Goal: Task Accomplishment & Management: Use online tool/utility

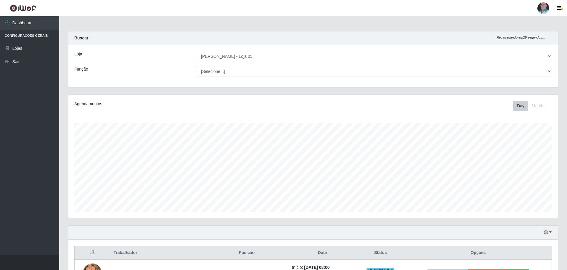
select select "252"
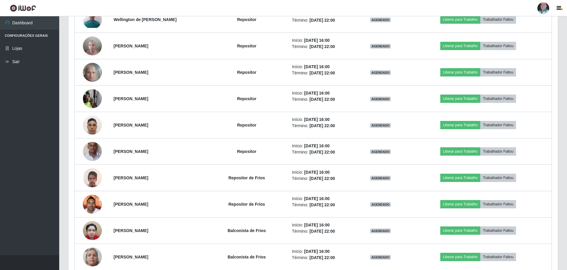
scroll to position [465, 0]
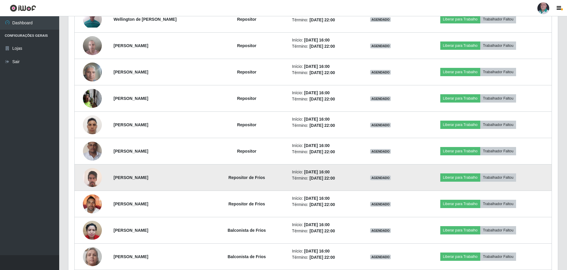
click at [93, 177] on img at bounding box center [92, 177] width 19 height 19
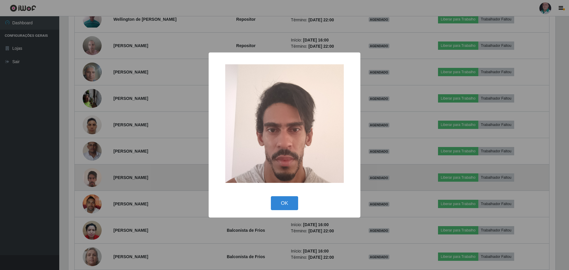
click at [93, 177] on div "× OK Cancel" at bounding box center [284, 135] width 569 height 270
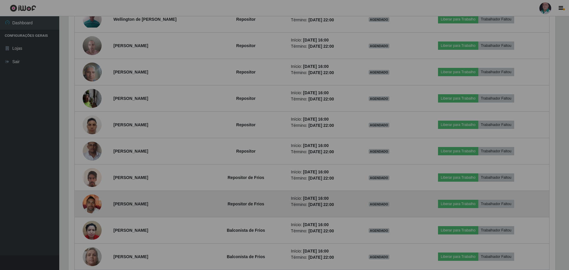
scroll to position [123, 490]
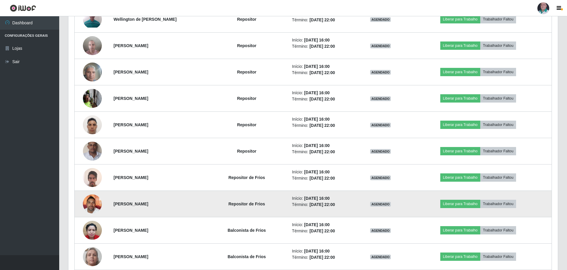
click at [90, 199] on img at bounding box center [92, 203] width 19 height 25
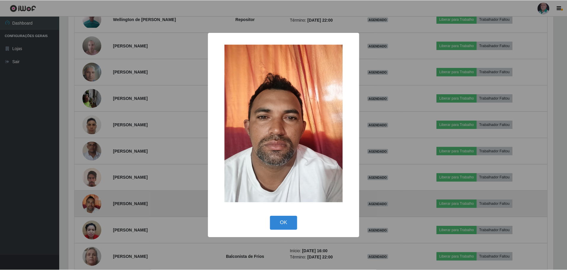
scroll to position [123, 487]
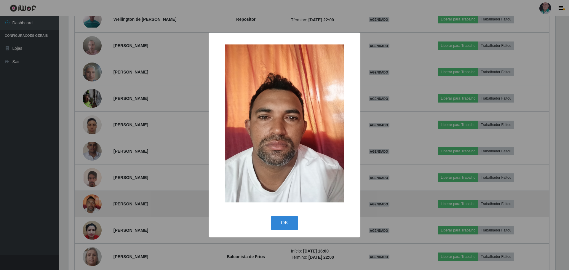
click at [90, 199] on div "× OK Cancel" at bounding box center [284, 135] width 569 height 270
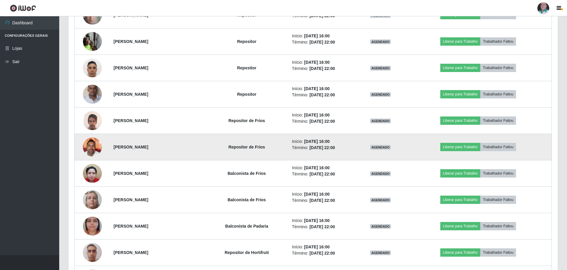
scroll to position [524, 0]
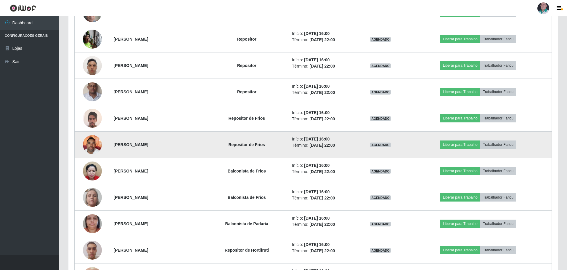
click at [90, 199] on img at bounding box center [92, 197] width 19 height 42
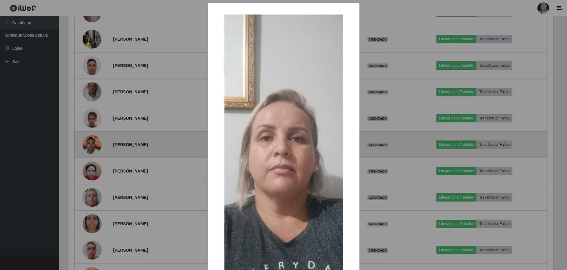
scroll to position [123, 487]
click at [90, 199] on div "× OK Cancel" at bounding box center [284, 135] width 569 height 270
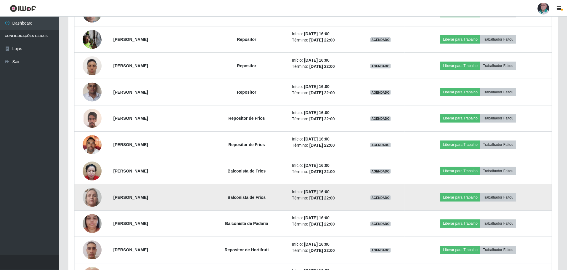
scroll to position [123, 490]
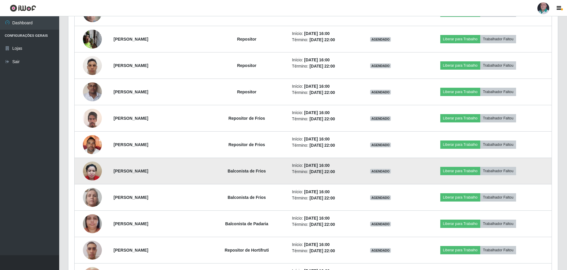
click at [97, 171] on img at bounding box center [92, 170] width 19 height 25
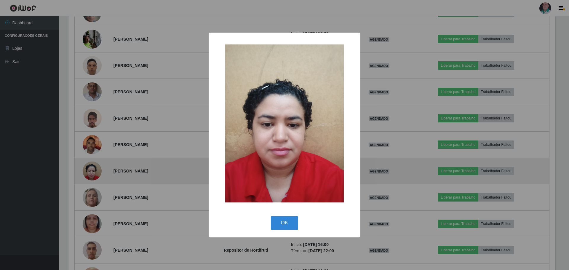
click at [97, 171] on div "× OK Cancel" at bounding box center [284, 135] width 569 height 270
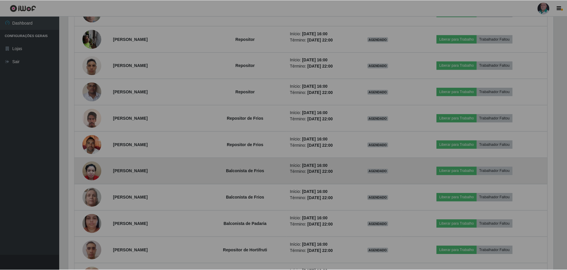
scroll to position [123, 490]
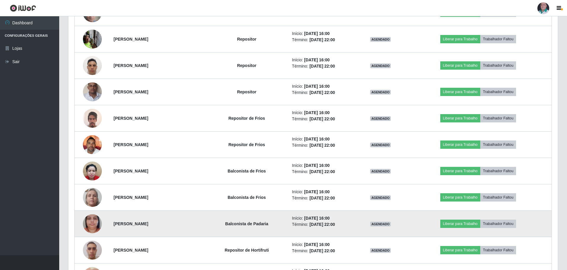
click at [86, 221] on img at bounding box center [92, 224] width 19 height 34
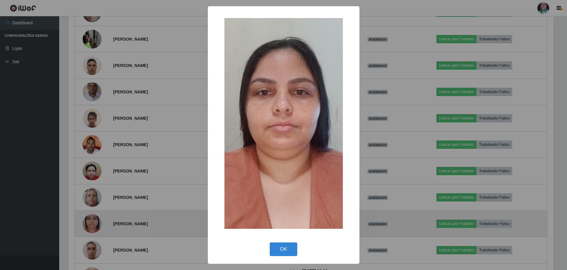
scroll to position [123, 487]
click at [86, 221] on div "× OK Cancel" at bounding box center [284, 135] width 569 height 270
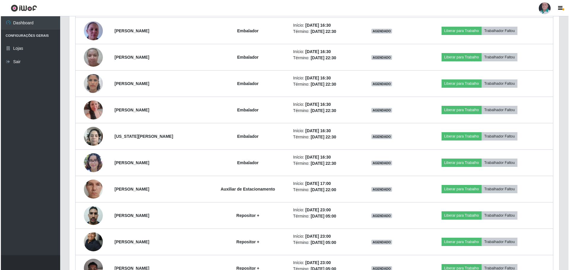
scroll to position [1083, 0]
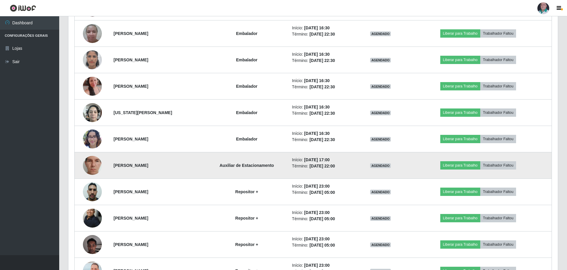
click at [91, 165] on img at bounding box center [92, 165] width 19 height 42
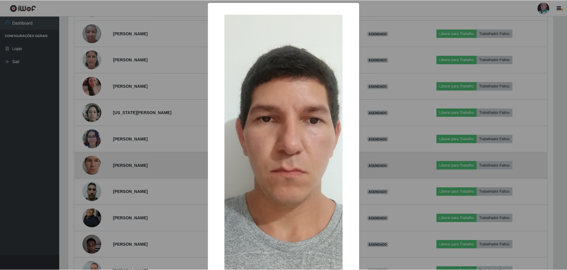
scroll to position [123, 487]
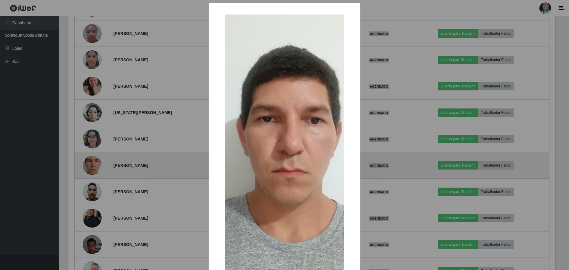
click at [91, 165] on div "× OK Cancel" at bounding box center [284, 135] width 569 height 270
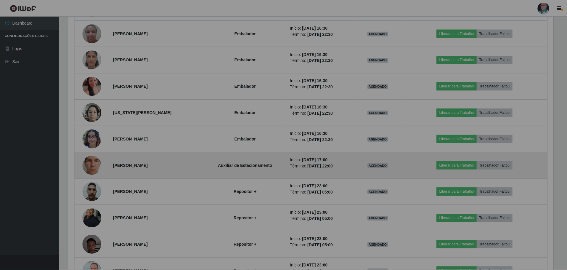
scroll to position [123, 490]
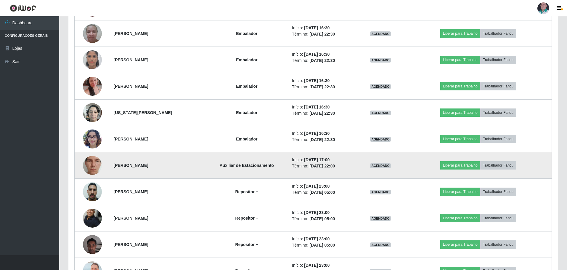
click at [91, 165] on img at bounding box center [92, 165] width 19 height 42
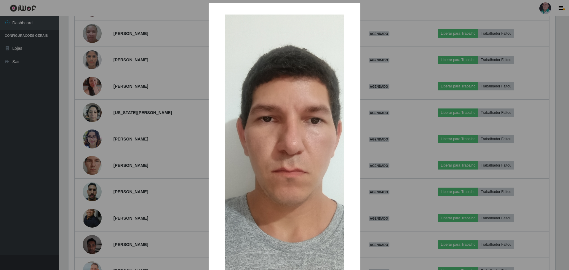
click at [225, 133] on img at bounding box center [284, 146] width 119 height 263
click at [254, 135] on img at bounding box center [284, 146] width 119 height 263
click at [198, 140] on div "× OK Cancel" at bounding box center [284, 135] width 569 height 270
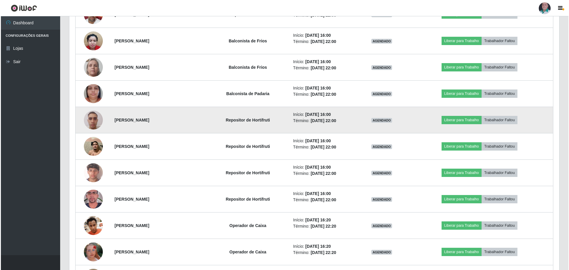
scroll to position [668, 0]
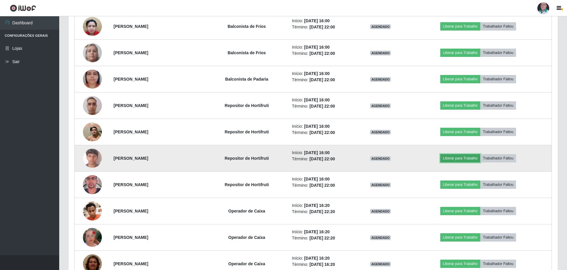
click at [467, 157] on button "Liberar para Trabalho" at bounding box center [461, 158] width 40 height 8
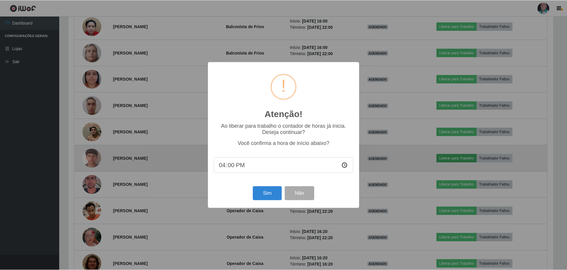
scroll to position [123, 487]
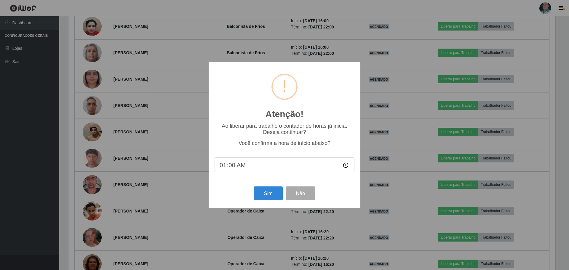
type input "15:00"
click at [268, 194] on button "Sim" at bounding box center [268, 193] width 29 height 14
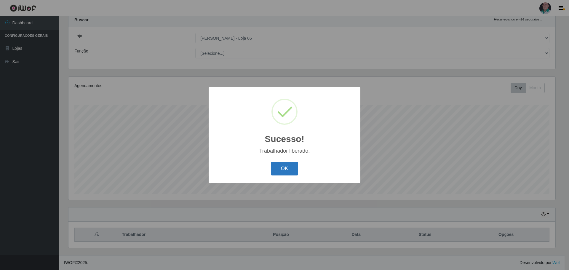
click at [281, 169] on button "OK" at bounding box center [285, 169] width 28 height 14
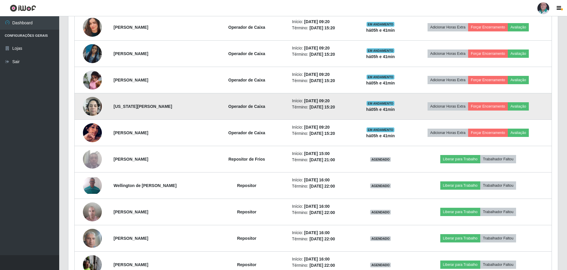
scroll to position [314, 0]
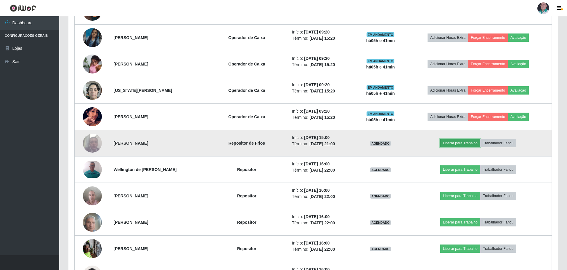
click at [459, 144] on button "Liberar para Trabalho" at bounding box center [461, 143] width 40 height 8
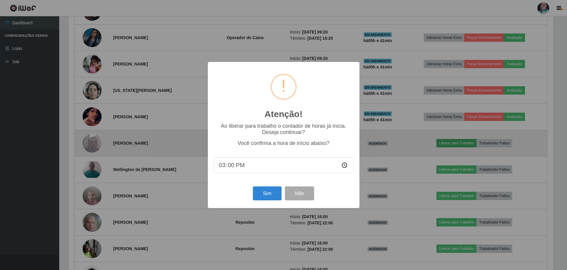
scroll to position [123, 487]
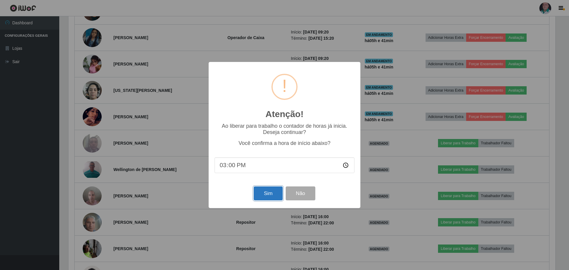
click at [272, 194] on button "Sim" at bounding box center [268, 193] width 29 height 14
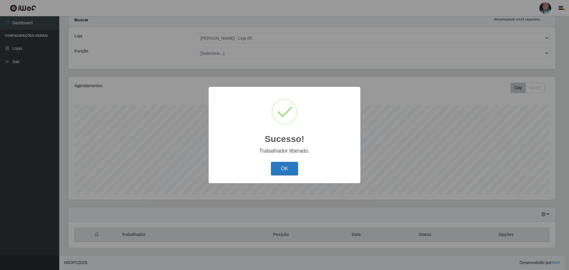
click at [287, 170] on button "OK" at bounding box center [285, 169] width 28 height 14
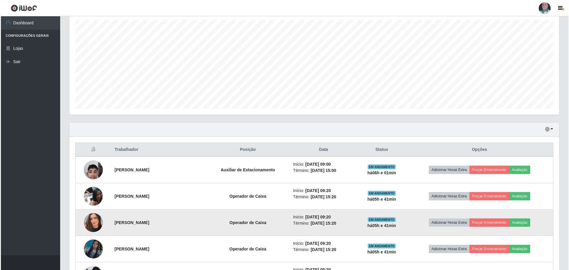
scroll to position [137, 0]
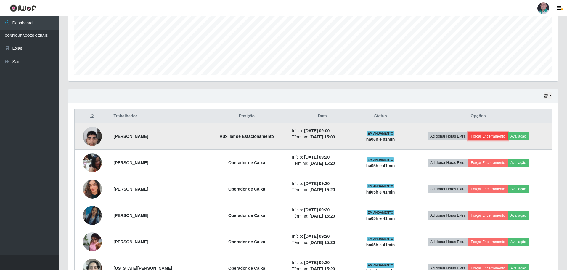
click at [485, 138] on button "Forçar Encerramento" at bounding box center [488, 136] width 40 height 8
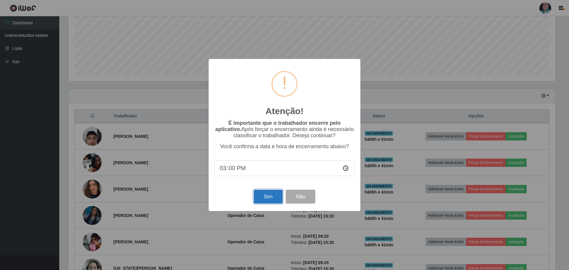
click at [273, 199] on button "Sim" at bounding box center [268, 197] width 29 height 14
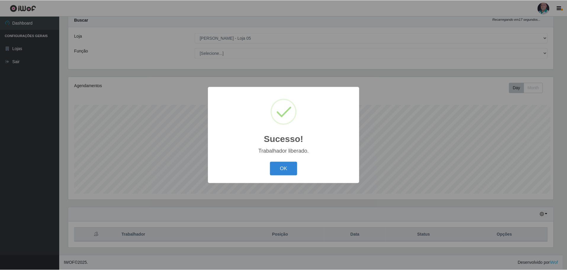
scroll to position [0, 0]
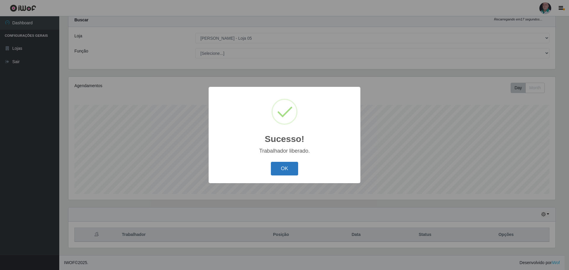
click at [283, 169] on button "OK" at bounding box center [285, 169] width 28 height 14
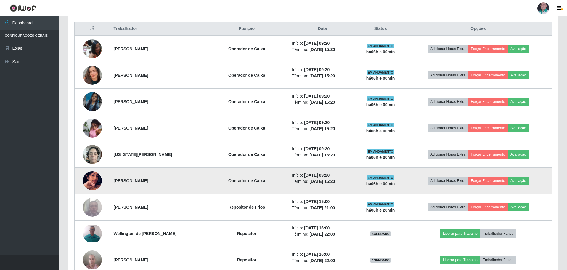
scroll to position [225, 0]
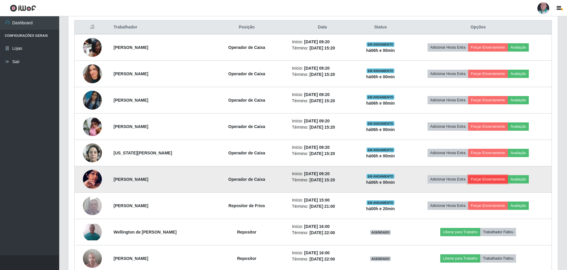
click at [497, 176] on button "Forçar Encerramento" at bounding box center [488, 179] width 40 height 8
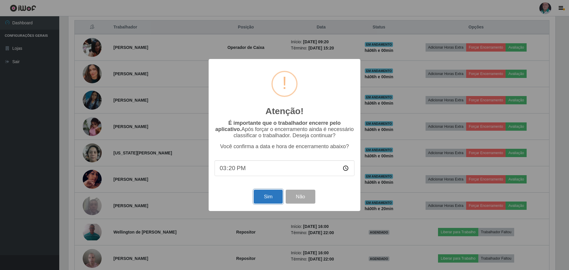
click at [271, 199] on button "Sim" at bounding box center [268, 197] width 29 height 14
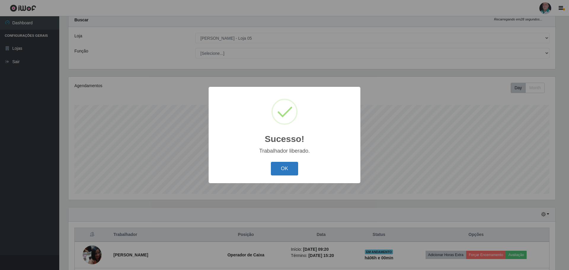
click at [289, 167] on button "OK" at bounding box center [285, 169] width 28 height 14
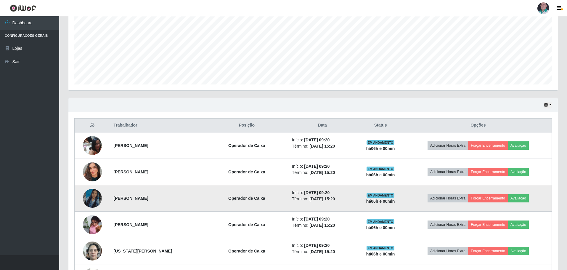
scroll to position [137, 0]
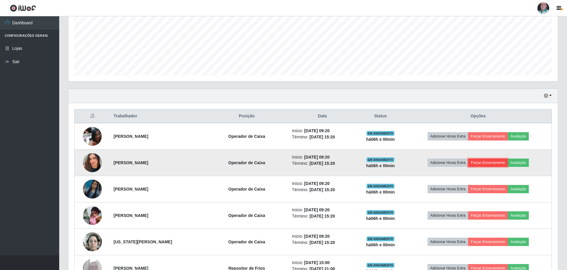
click at [499, 164] on button "Forçar Encerramento" at bounding box center [488, 162] width 40 height 8
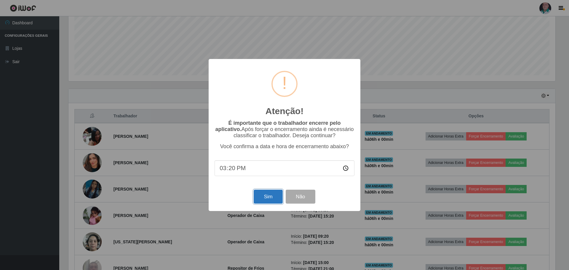
click at [275, 201] on button "Sim" at bounding box center [268, 197] width 29 height 14
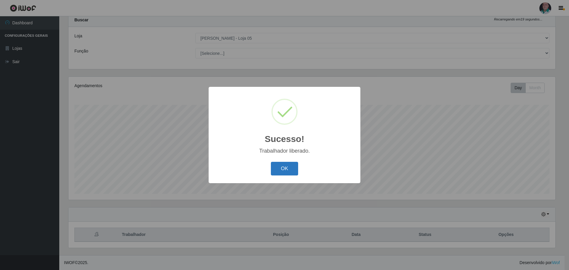
click at [294, 169] on button "OK" at bounding box center [285, 169] width 28 height 14
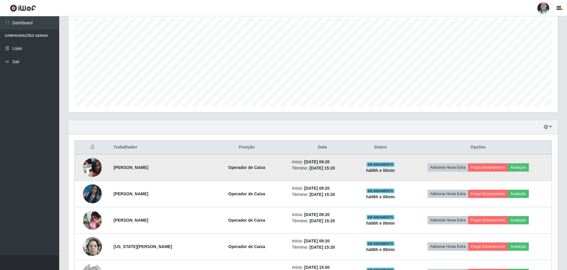
scroll to position [137, 0]
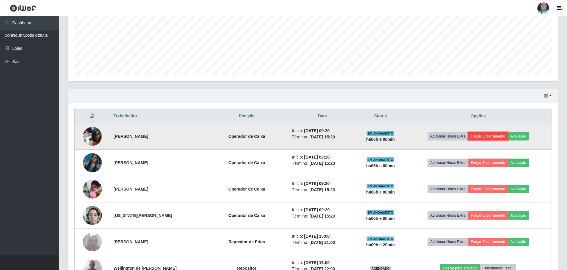
click at [498, 137] on button "Forçar Encerramento" at bounding box center [488, 136] width 40 height 8
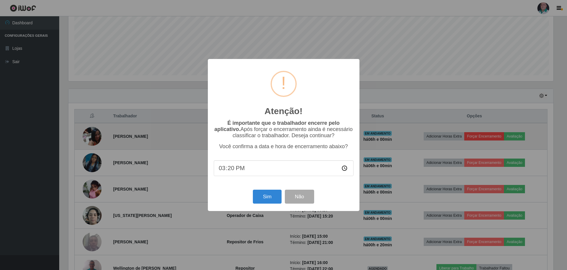
scroll to position [123, 487]
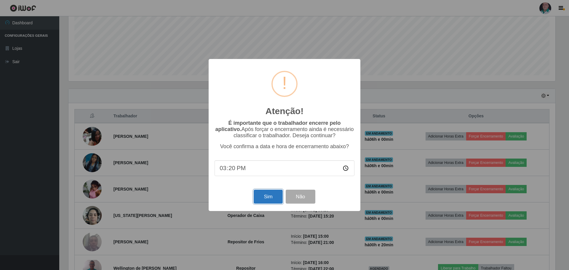
click at [267, 200] on button "Sim" at bounding box center [268, 197] width 29 height 14
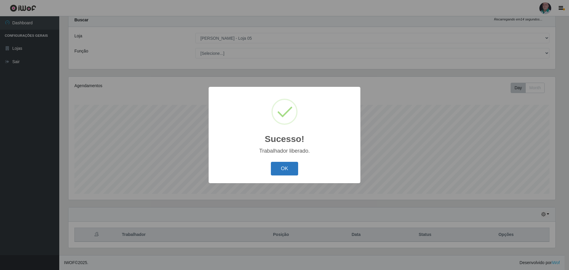
click at [280, 168] on button "OK" at bounding box center [285, 169] width 28 height 14
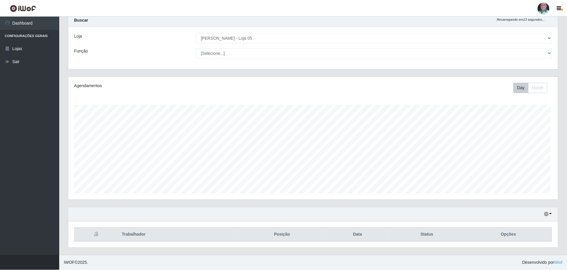
scroll to position [296134, 295767]
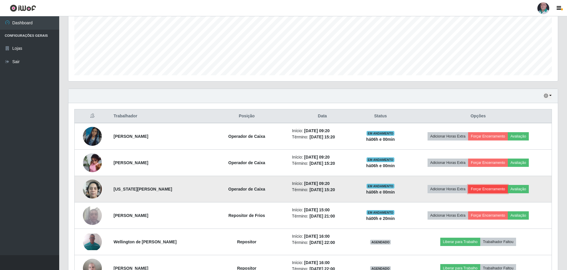
click at [503, 187] on button "Forçar Encerramento" at bounding box center [488, 189] width 40 height 8
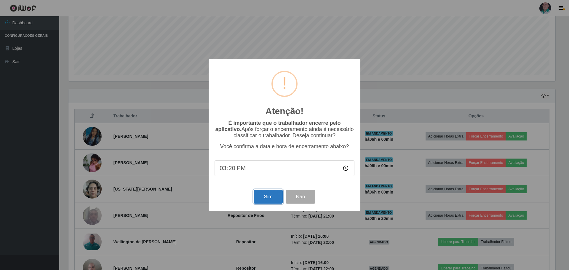
click at [265, 194] on button "Sim" at bounding box center [268, 197] width 29 height 14
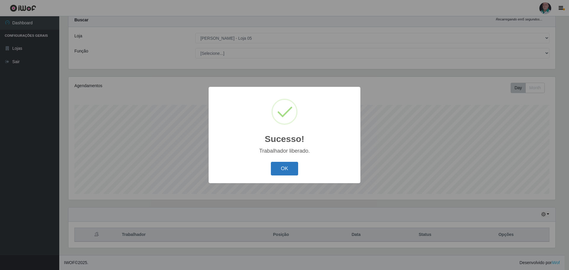
click at [282, 172] on button "OK" at bounding box center [285, 169] width 28 height 14
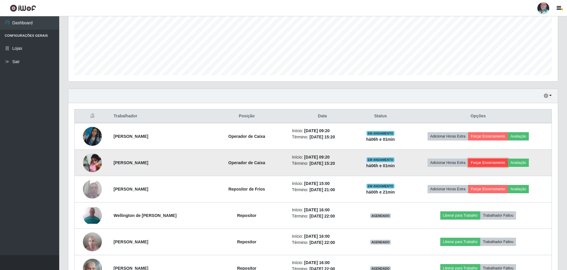
click at [492, 162] on button "Forçar Encerramento" at bounding box center [488, 162] width 40 height 8
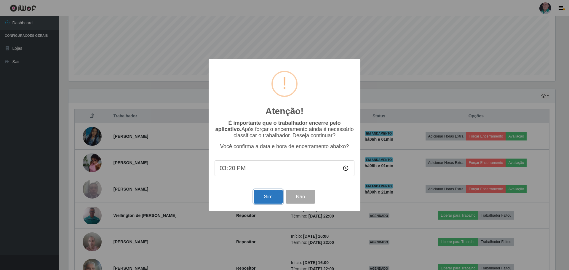
click at [266, 201] on button "Sim" at bounding box center [268, 197] width 29 height 14
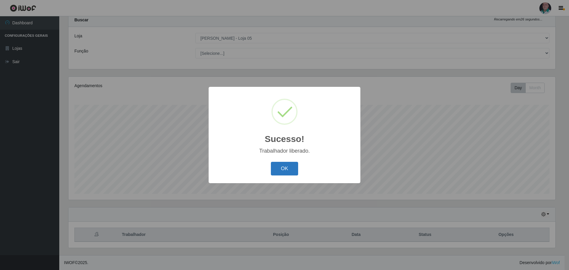
click at [283, 167] on button "OK" at bounding box center [285, 169] width 28 height 14
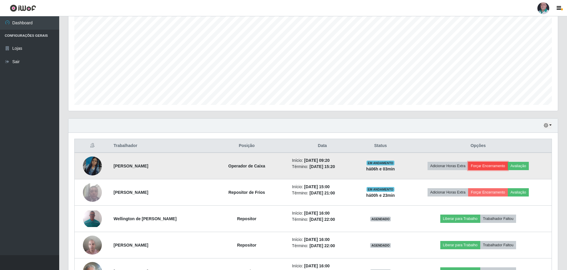
click at [485, 165] on button "Forçar Encerramento" at bounding box center [488, 166] width 40 height 8
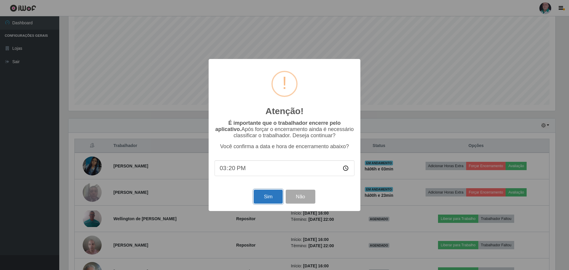
click at [275, 198] on button "Sim" at bounding box center [268, 197] width 29 height 14
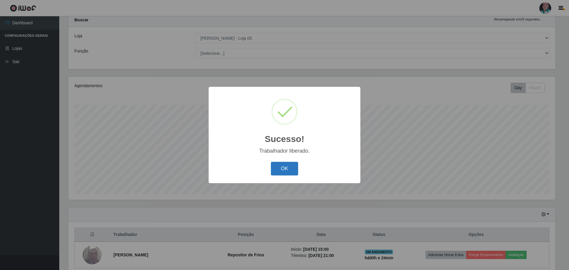
click at [290, 170] on button "OK" at bounding box center [285, 169] width 28 height 14
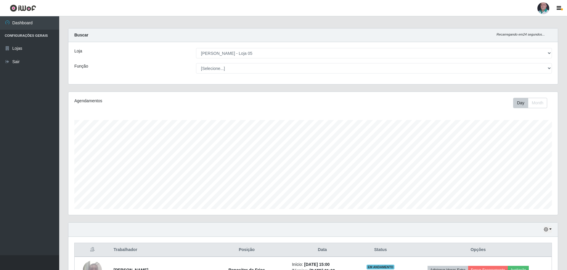
scroll to position [0, 0]
